Goal: Navigation & Orientation: Find specific page/section

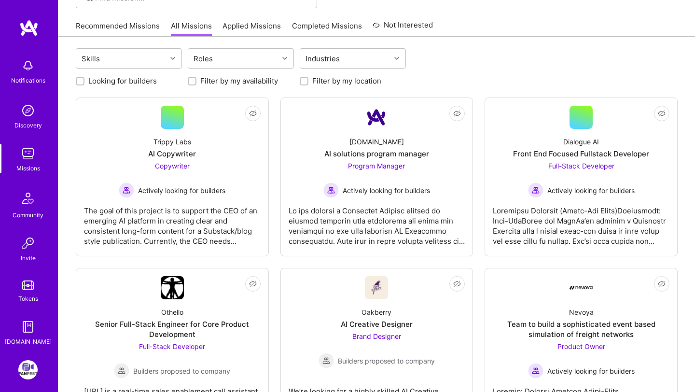
scroll to position [85, 0]
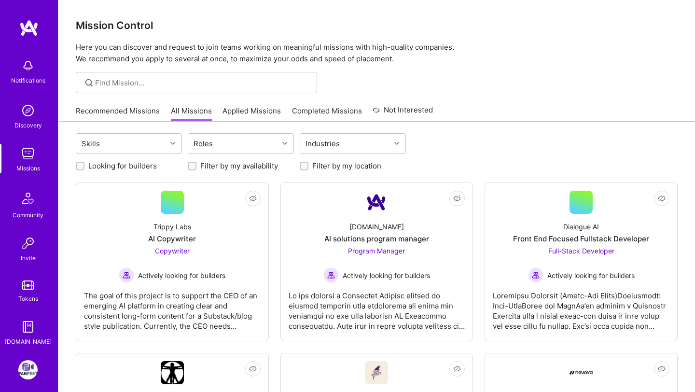
click at [108, 112] on link "Recommended Missions" at bounding box center [118, 114] width 84 height 16
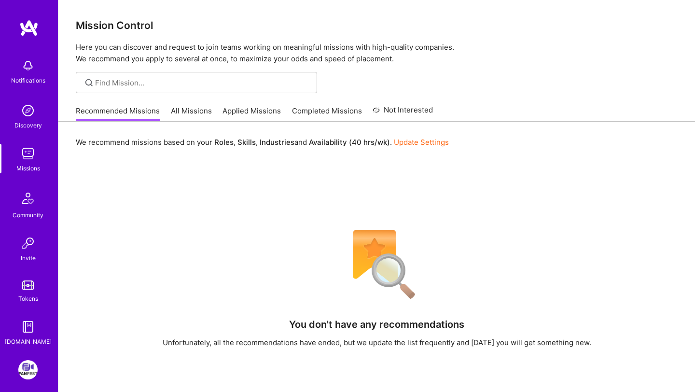
click at [44, 40] on div "Notifications Discovery Missions Community Invite Tokens [DOMAIN_NAME]" at bounding box center [29, 182] width 58 height 327
click at [33, 35] on img at bounding box center [28, 27] width 19 height 17
